Goal: Register for event/course

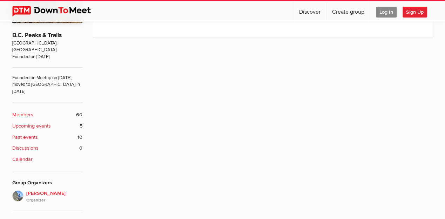
scroll to position [233, 0]
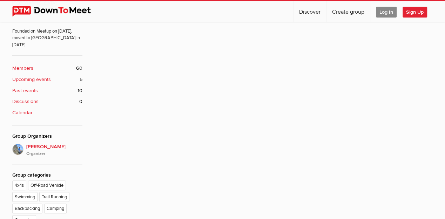
click at [37, 76] on b "Upcoming events" at bounding box center [31, 80] width 39 height 8
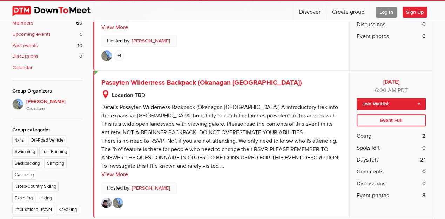
scroll to position [279, 0]
click at [200, 83] on span "Pasayten Wilderness Backpack (Okanagan [GEOGRAPHIC_DATA])" at bounding box center [201, 82] width 200 height 8
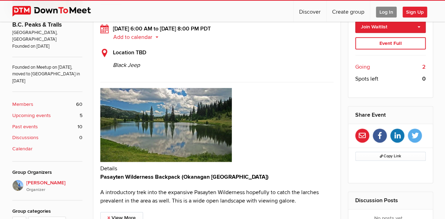
scroll to position [187, 0]
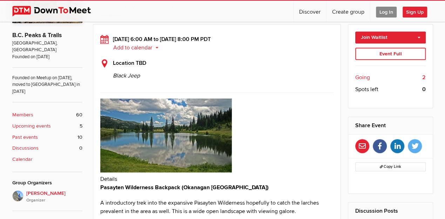
click at [376, 51] on div "Event Full" at bounding box center [390, 54] width 70 height 13
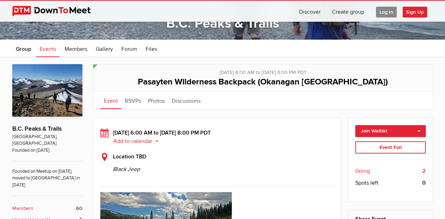
scroll to position [70, 0]
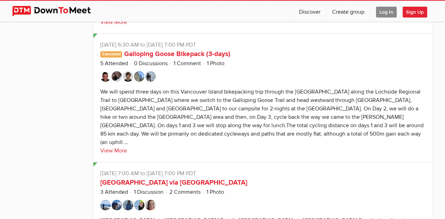
scroll to position [1531, 0]
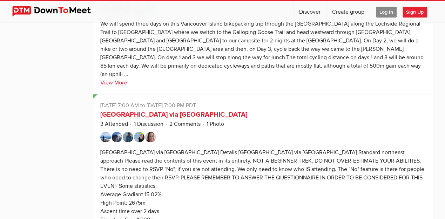
click at [386, 14] on span "Log In" at bounding box center [386, 12] width 21 height 11
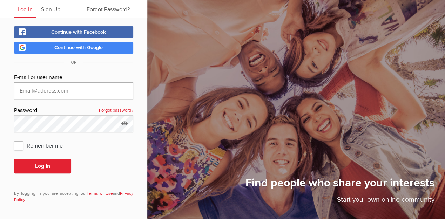
click at [43, 88] on input "text" at bounding box center [73, 90] width 119 height 17
type input "[EMAIL_ADDRESS][DOMAIN_NAME]"
click at [14, 159] on button "Log In" at bounding box center [42, 166] width 57 height 15
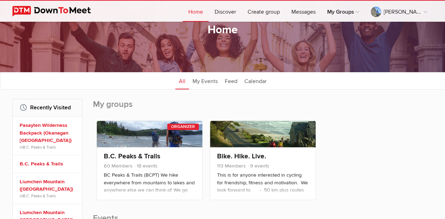
scroll to position [23, 0]
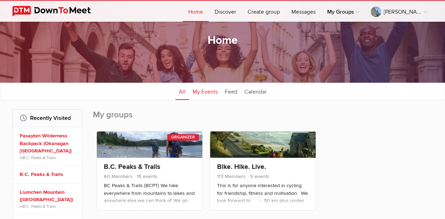
click at [197, 91] on link "My Events" at bounding box center [205, 91] width 32 height 18
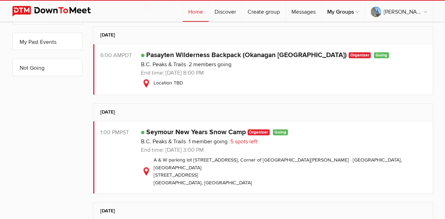
scroll to position [187, 0]
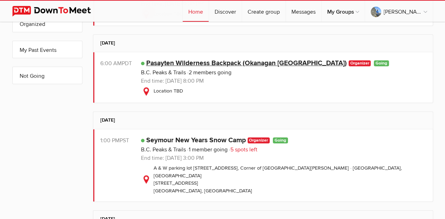
click at [177, 63] on link "Pasayten Wilderness Backpack (Okanagan [GEOGRAPHIC_DATA])" at bounding box center [246, 63] width 200 height 8
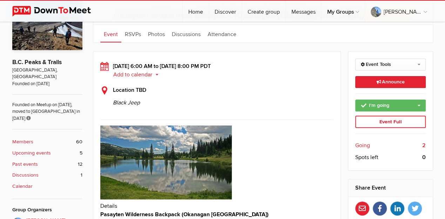
scroll to position [163, 0]
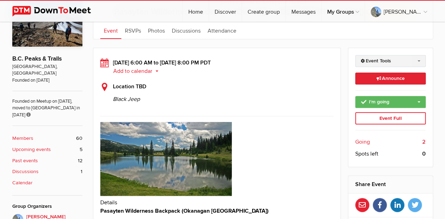
click at [388, 67] on link "Event Tools" at bounding box center [390, 61] width 70 height 12
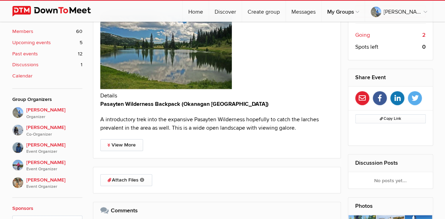
scroll to position [247, 0]
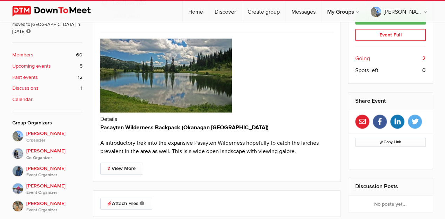
click at [360, 63] on span "Going" at bounding box center [362, 58] width 15 height 8
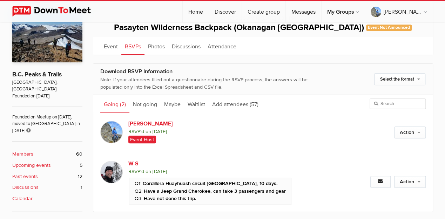
scroll to position [156, 0]
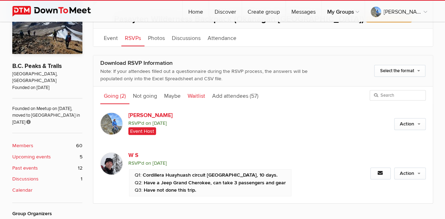
click at [192, 104] on link "Waitlist" at bounding box center [196, 96] width 25 height 18
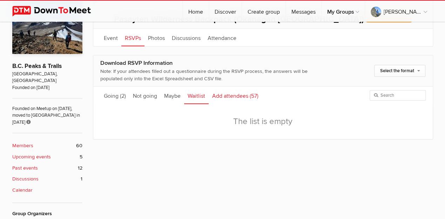
click at [215, 104] on link "Add attendees (57)" at bounding box center [235, 96] width 53 height 18
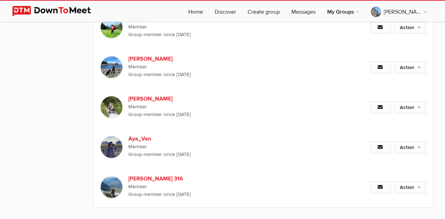
scroll to position [2352, 0]
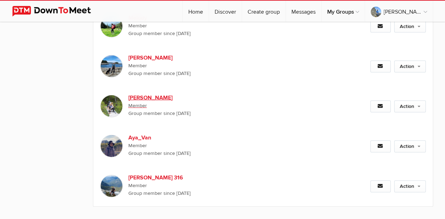
click at [142, 102] on b "[PERSON_NAME]" at bounding box center [164, 98] width 72 height 8
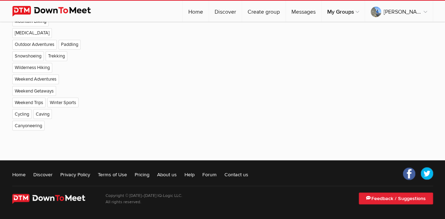
scroll to position [132, 0]
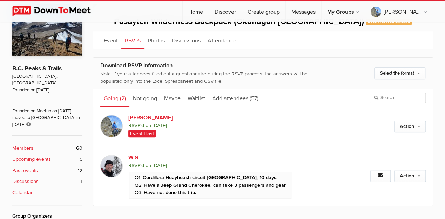
scroll to position [36, 0]
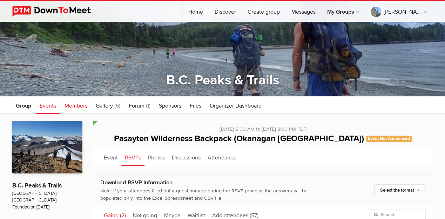
click at [74, 105] on span "Members" at bounding box center [75, 105] width 23 height 7
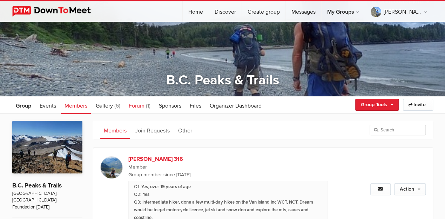
click at [132, 106] on span "Forum" at bounding box center [137, 105] width 16 height 7
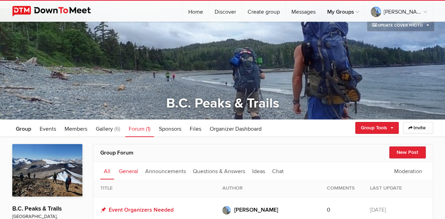
scroll to position [13, 0]
click at [49, 129] on span "Events" at bounding box center [48, 128] width 16 height 7
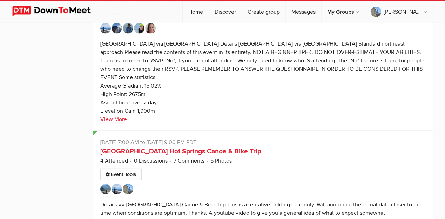
scroll to position [2069, 0]
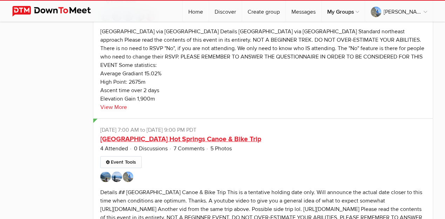
click at [174, 135] on link "[GEOGRAPHIC_DATA] Hot Springs Canoe & Bike Trip" at bounding box center [180, 139] width 161 height 8
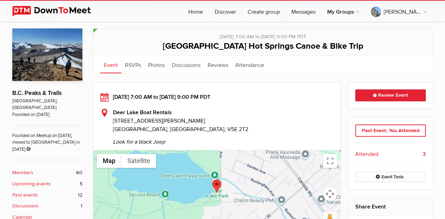
scroll to position [117, 0]
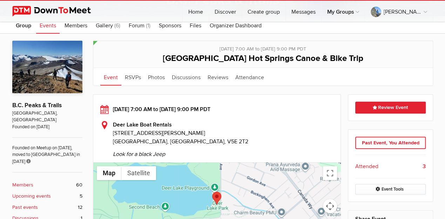
click at [358, 143] on div "Past Event, You Attended" at bounding box center [390, 143] width 70 height 13
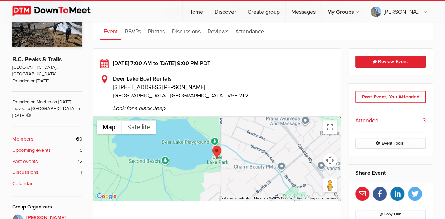
scroll to position [163, 0]
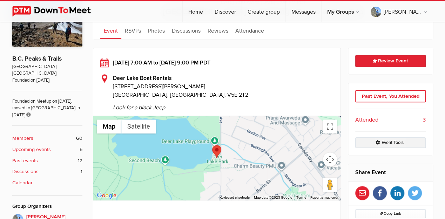
click at [385, 139] on link "Event Tools" at bounding box center [390, 142] width 70 height 11
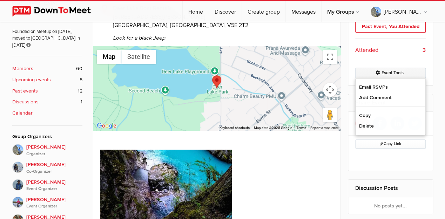
scroll to position [233, 0]
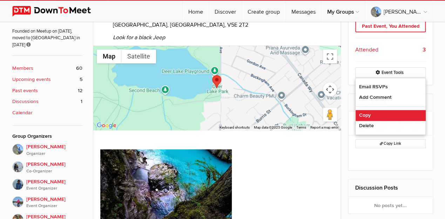
click at [362, 114] on link "Copy" at bounding box center [390, 115] width 70 height 11
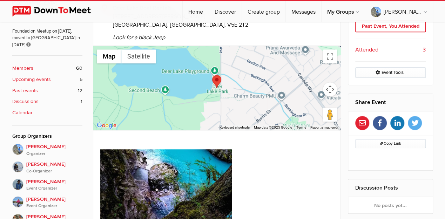
select select "[GEOGRAPHIC_DATA]"
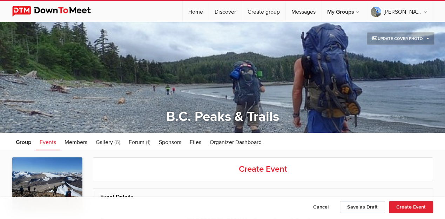
click at [49, 143] on span "Events" at bounding box center [48, 142] width 16 height 7
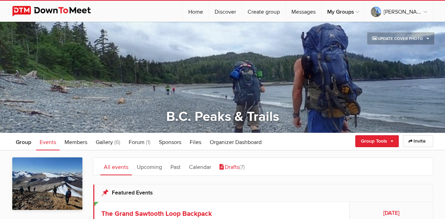
click at [230, 166] on link "Drafts (7)" at bounding box center [232, 167] width 32 height 18
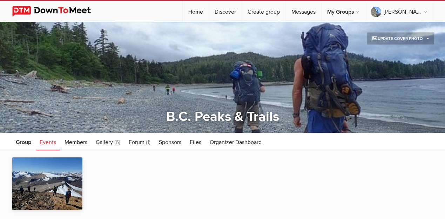
type input "[GEOGRAPHIC_DATA] Hot Springs Canoe & Bike Trip"
radio input "false"
radio input "true"
radio input "false"
type input "0"
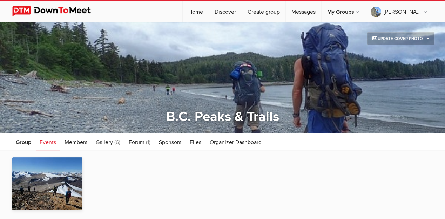
radio input "true"
type input "[DATE]"
radio input "false"
radio input "true"
type input "2"
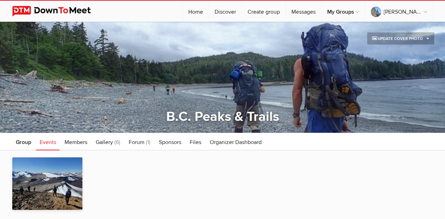
radio input "false"
radio input "true"
select select "7:00:00"
select select "[GEOGRAPHIC_DATA]"
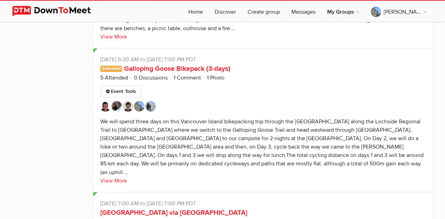
scroll to position [1727, 0]
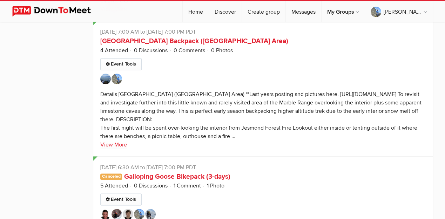
scroll to position [13, 0]
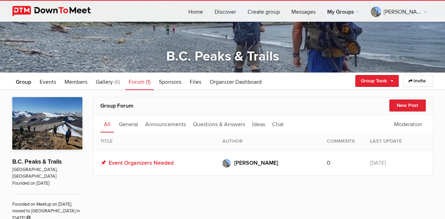
scroll to position [60, 0]
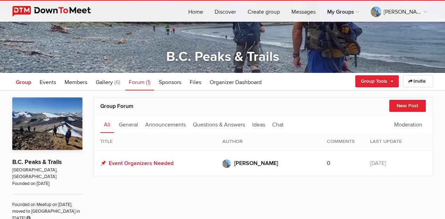
click at [24, 83] on span "Group" at bounding box center [23, 82] width 15 height 7
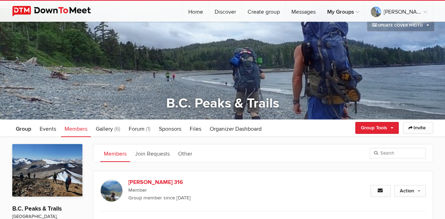
scroll to position [36, 0]
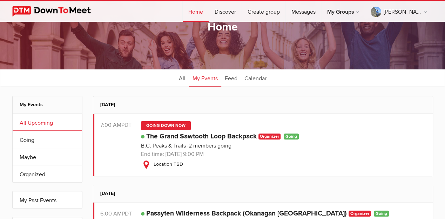
scroll to position [514, 0]
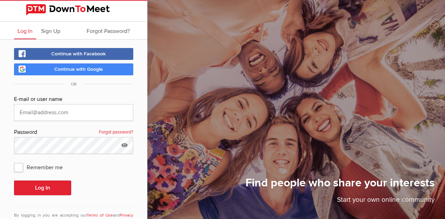
scroll to position [22, 0]
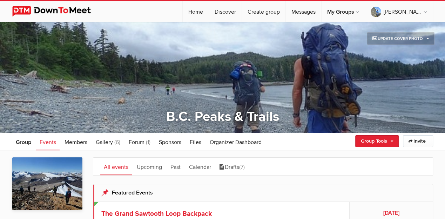
scroll to position [484, 0]
